Goal: Book appointment/travel/reservation

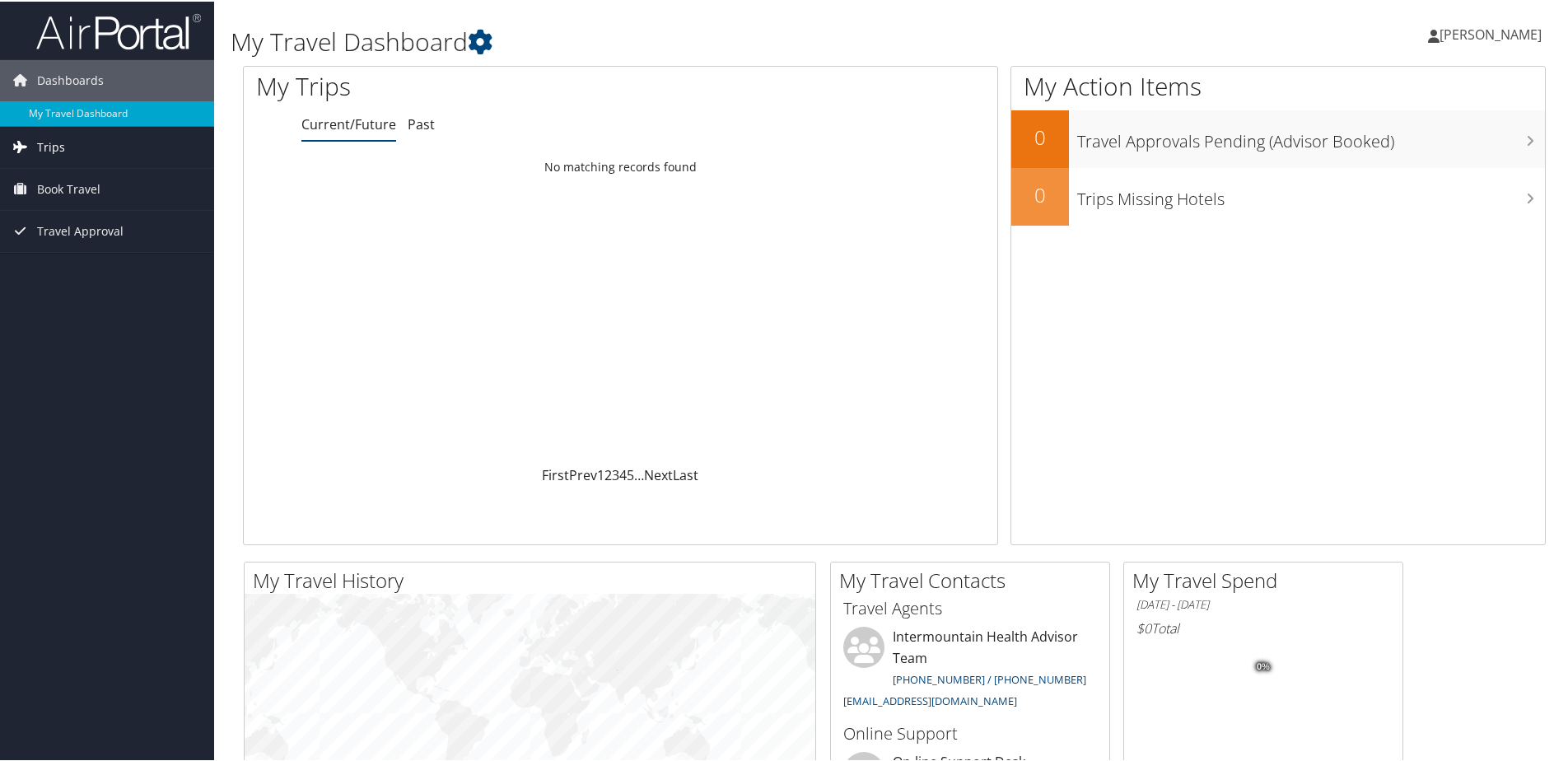
click at [40, 142] on span "Trips" at bounding box center [50, 146] width 28 height 41
click at [50, 173] on link "Current/Future Trips" at bounding box center [107, 178] width 215 height 24
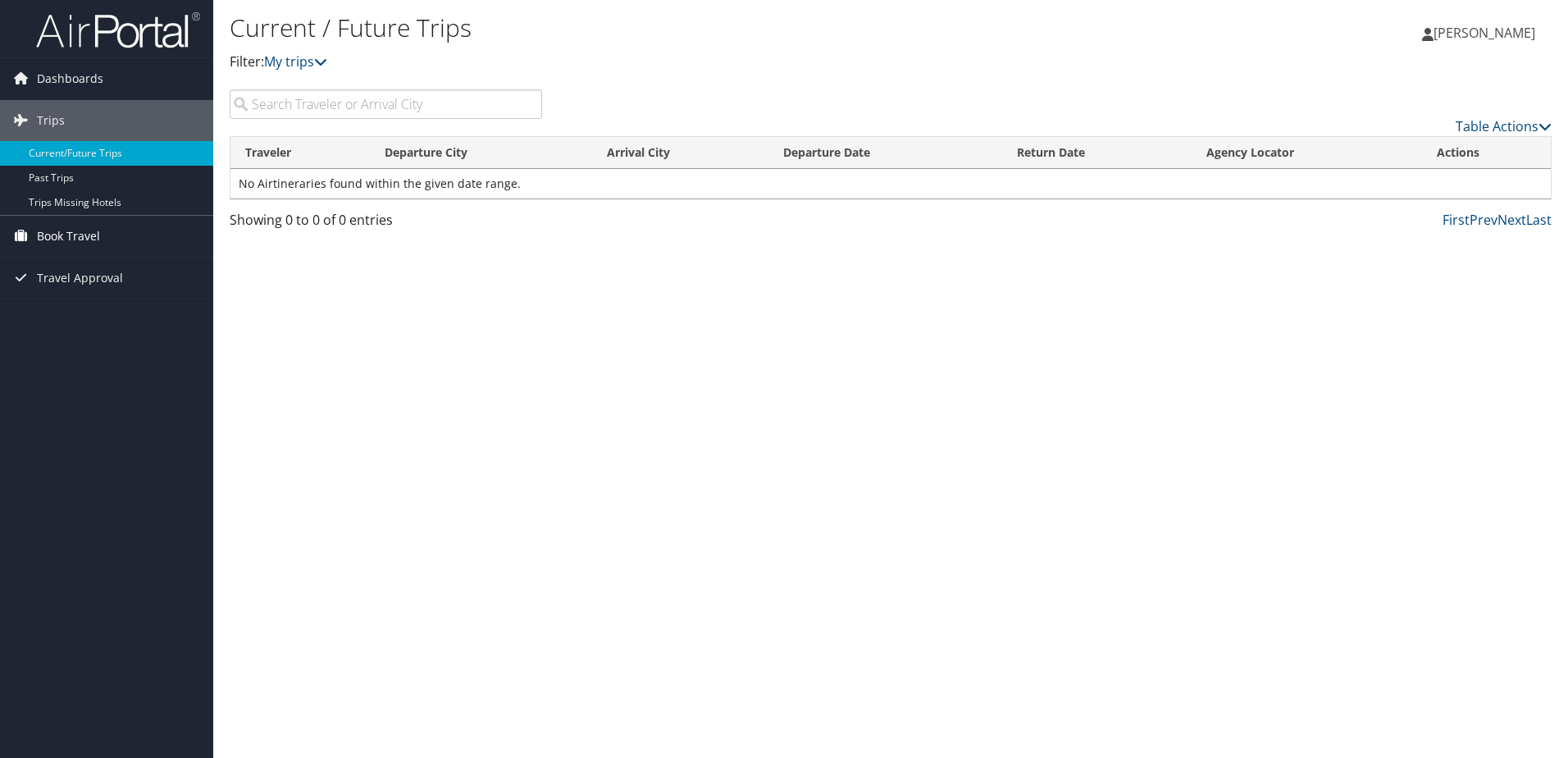
click at [69, 236] on span "Book Travel" at bounding box center [68, 236] width 63 height 41
click at [58, 322] on link "Book/Manage Online Trips" at bounding box center [106, 317] width 214 height 24
